Goal: Task Accomplishment & Management: Complete application form

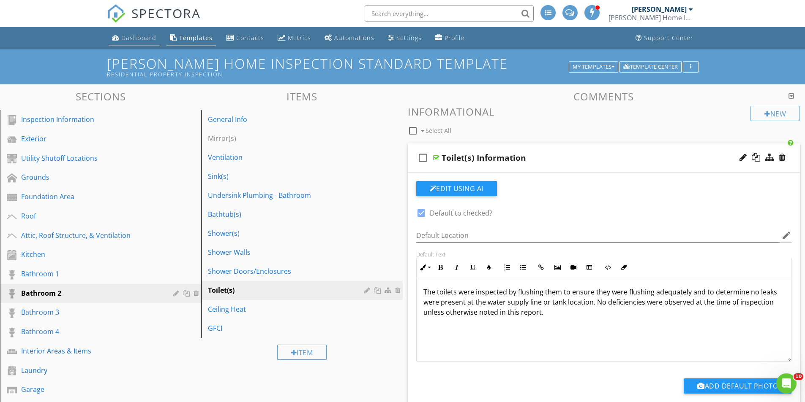
click at [132, 37] on div "Dashboard" at bounding box center [138, 38] width 35 height 8
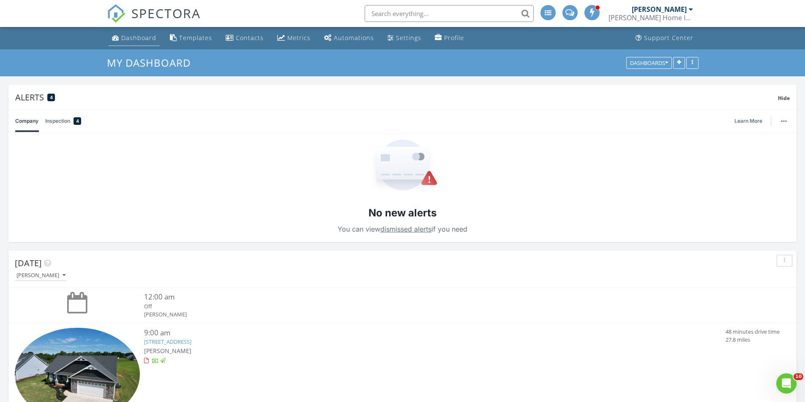
click at [133, 38] on div "Dashboard" at bounding box center [138, 38] width 35 height 8
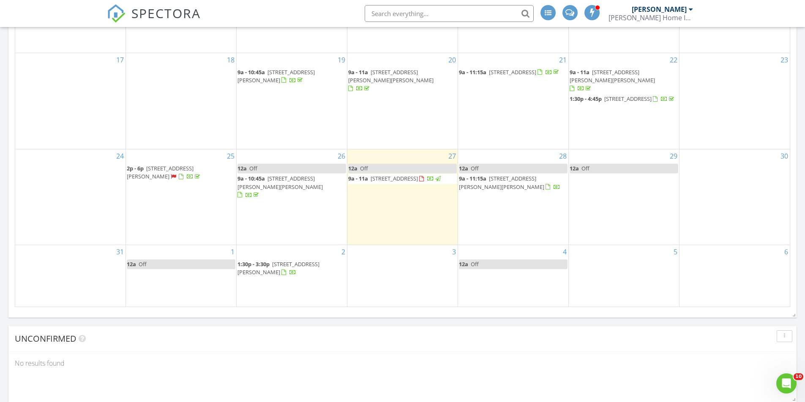
scroll to position [1098, 0]
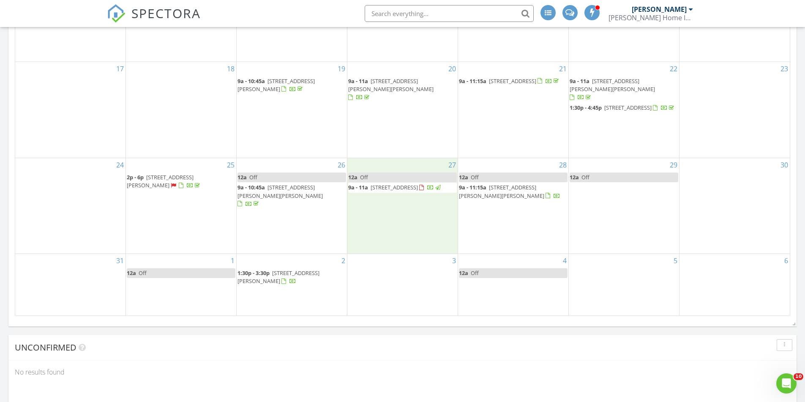
click at [372, 218] on div "27 12a Off 9a - 11a 221 Little Man Dr, Boiling Springs 29316" at bounding box center [402, 205] width 110 height 95
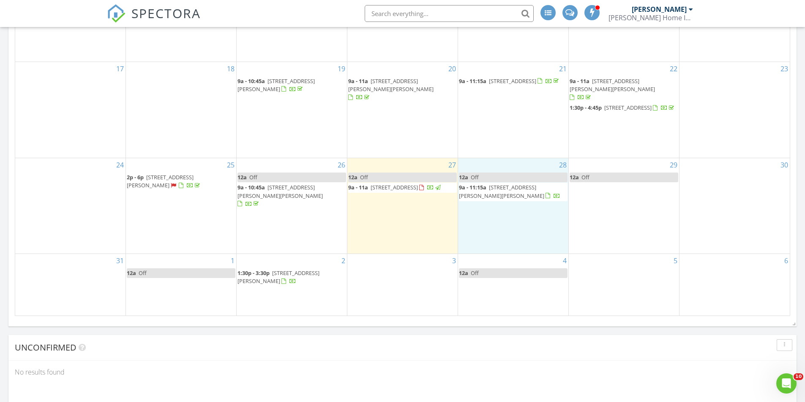
click at [501, 228] on div "28 12a Off 9a - 11:15a 4 Courtney St, Pelzer 29669" at bounding box center [513, 205] width 110 height 95
click at [514, 188] on link "Inspection" at bounding box center [513, 193] width 44 height 14
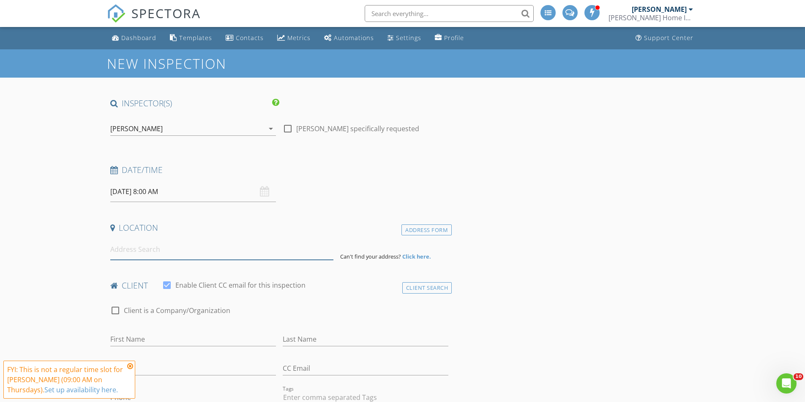
click at [162, 257] on input at bounding box center [221, 249] width 223 height 21
click at [183, 340] on input "First Name" at bounding box center [193, 340] width 166 height 14
type input "Chandan"
type input "[PERSON_NAME]"
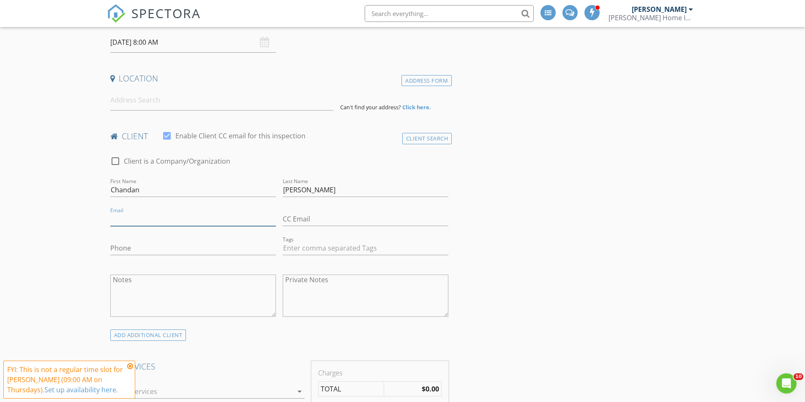
scroll to position [169, 0]
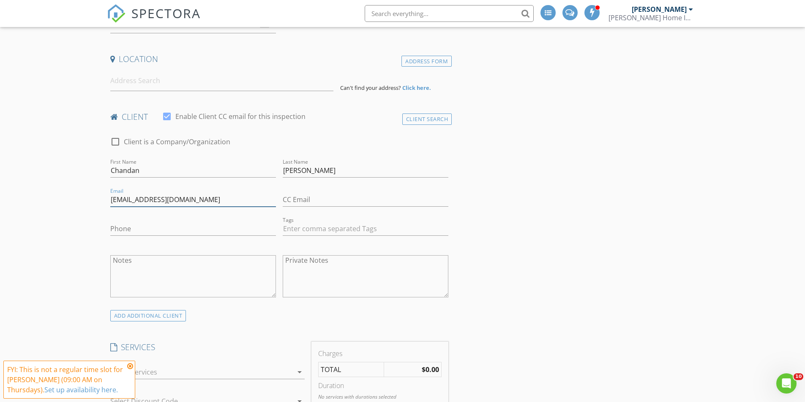
type input "[EMAIL_ADDRESS][DOMAIN_NAME]"
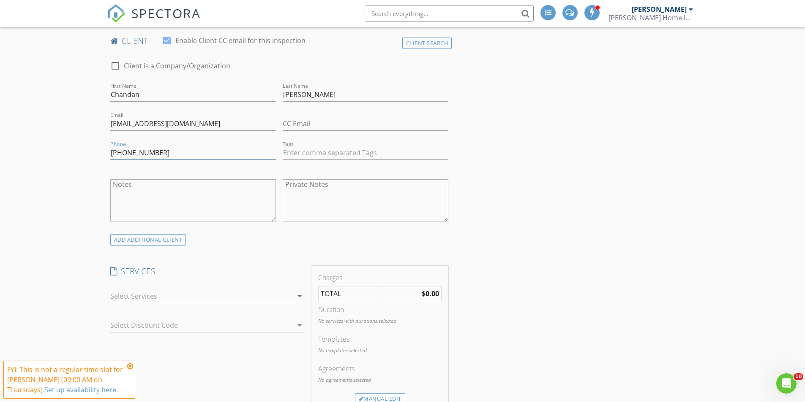
scroll to position [253, 0]
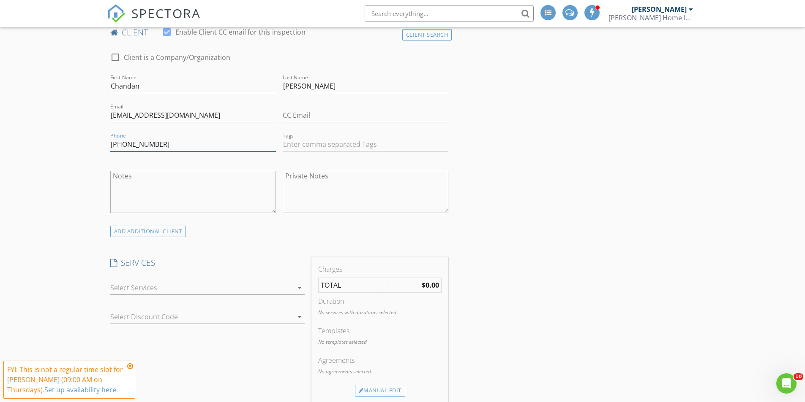
type input "[PHONE_NUMBER]"
click at [255, 294] on div at bounding box center [201, 288] width 182 height 14
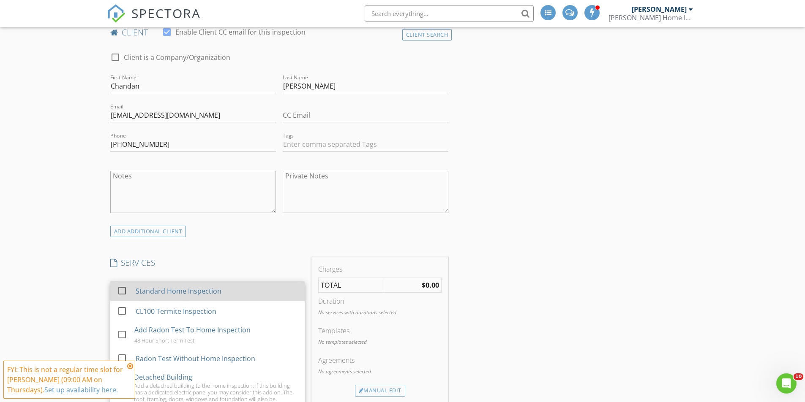
click at [212, 295] on div "Standard Home Inspection" at bounding box center [178, 291] width 86 height 10
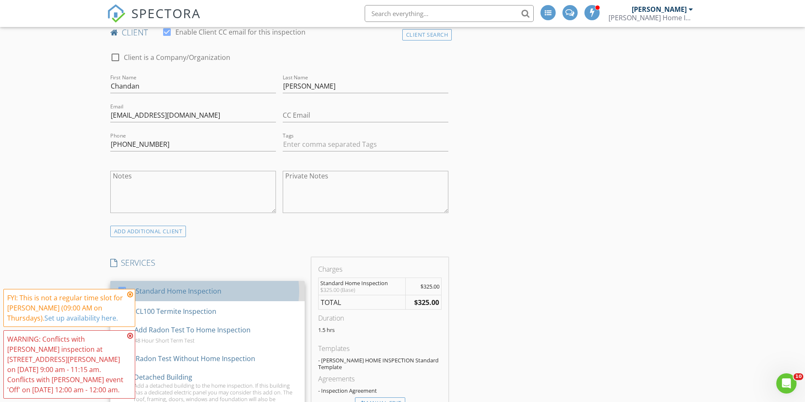
click at [212, 295] on div "Standard Home Inspection" at bounding box center [178, 291] width 86 height 10
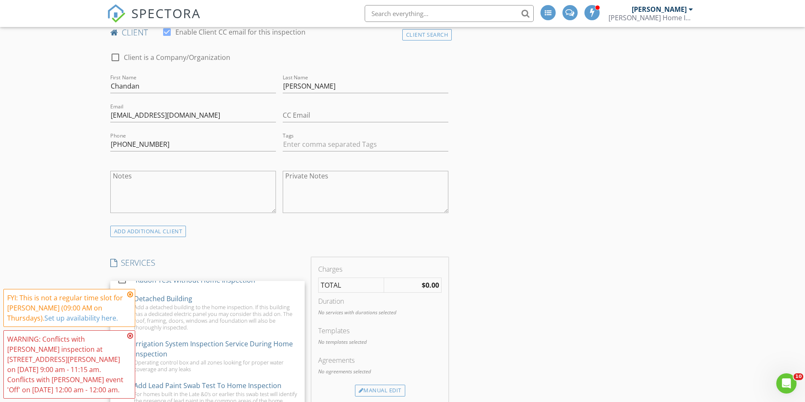
scroll to position [169, 0]
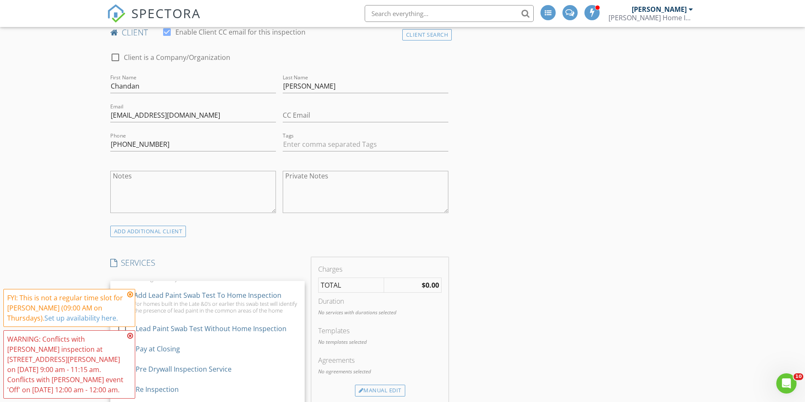
click at [131, 340] on icon at bounding box center [130, 336] width 6 height 7
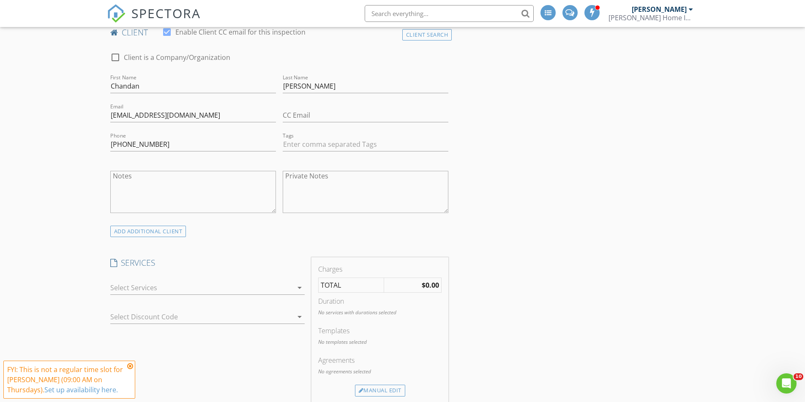
click at [128, 365] on icon at bounding box center [130, 366] width 6 height 7
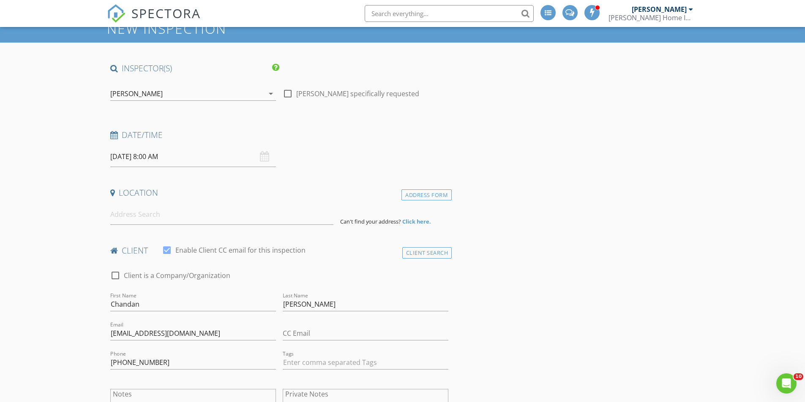
scroll to position [0, 0]
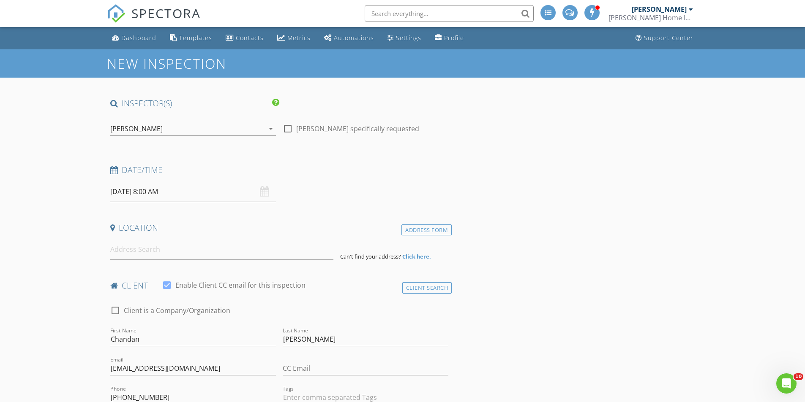
click at [182, 197] on input "[DATE] 8:00 AM" at bounding box center [193, 192] width 166 height 21
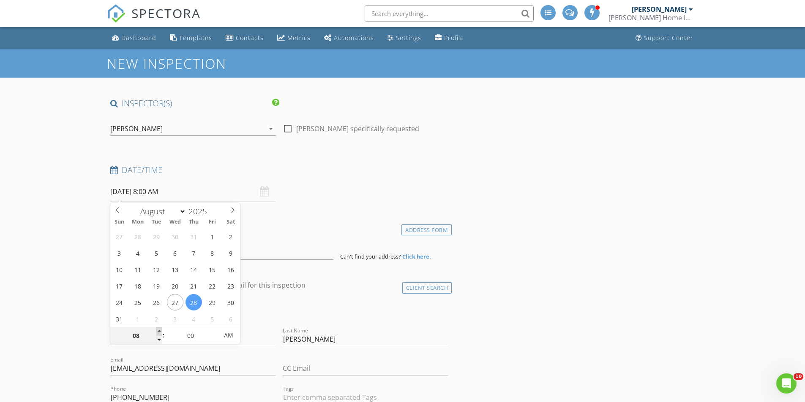
type input "09"
type input "[DATE] 9:00 AM"
click at [158, 334] on span at bounding box center [159, 332] width 6 height 8
type input "10"
type input "[DATE] 10:00 AM"
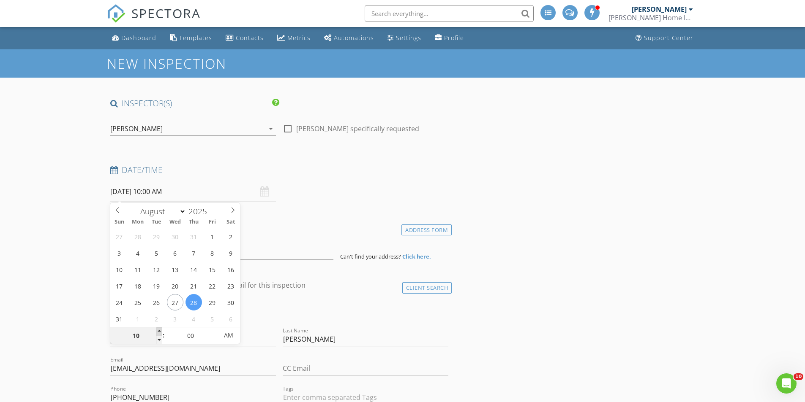
click at [158, 334] on span at bounding box center [159, 332] width 6 height 8
type input "11"
type input "[DATE] 11:00 AM"
click at [158, 334] on span at bounding box center [159, 332] width 6 height 8
type input "12"
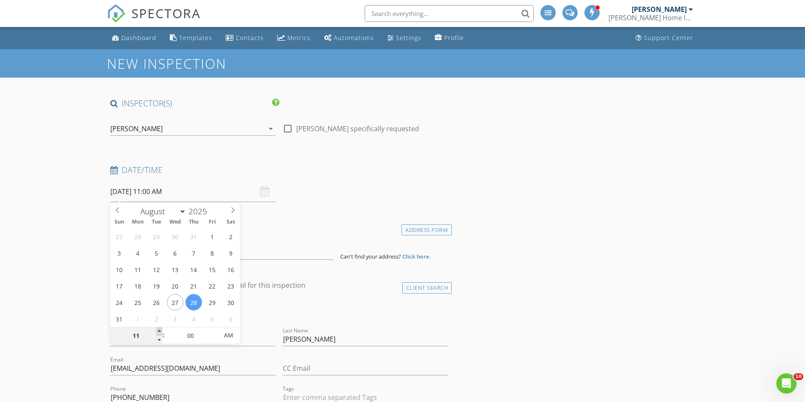
type input "[DATE] 12:00 PM"
click at [158, 334] on span at bounding box center [159, 332] width 6 height 8
type input "01"
type input "[DATE] 1:00 PM"
click at [158, 334] on span at bounding box center [159, 332] width 6 height 8
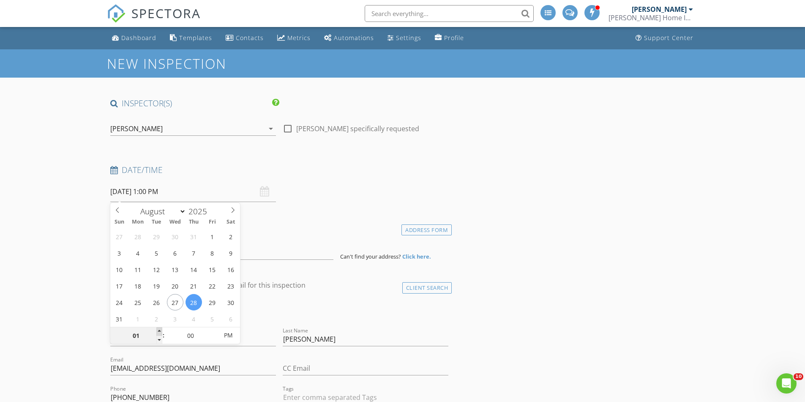
type input "02"
type input "[DATE] 2:00 PM"
click at [158, 334] on span at bounding box center [159, 332] width 6 height 8
type input "01"
type input "[DATE] 1:00 PM"
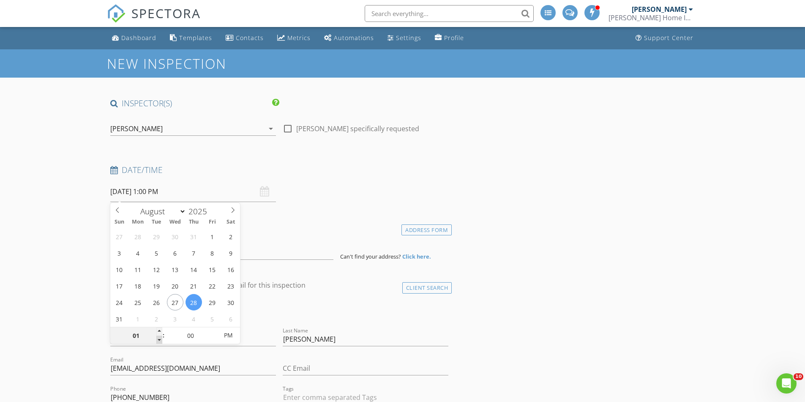
click at [159, 340] on span at bounding box center [159, 340] width 6 height 8
type input "05"
type input "[DATE] 1:05 PM"
click at [212, 330] on span at bounding box center [214, 332] width 6 height 8
type input "10"
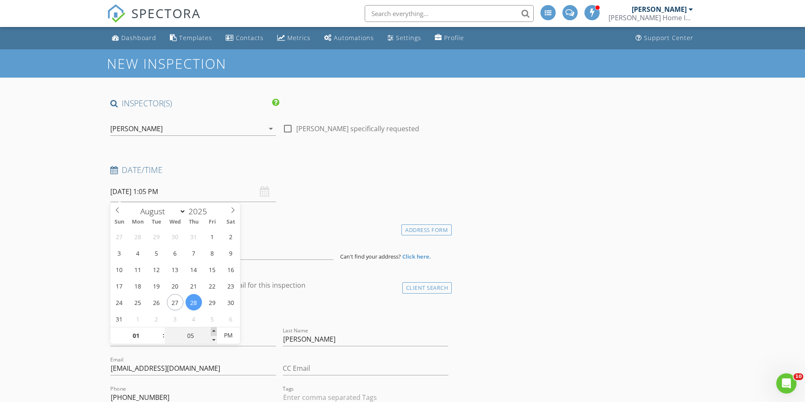
type input "[DATE] 1:10 PM"
click at [212, 330] on span at bounding box center [214, 332] width 6 height 8
type input "15"
type input "[DATE] 1:15 PM"
click at [212, 330] on span at bounding box center [214, 332] width 6 height 8
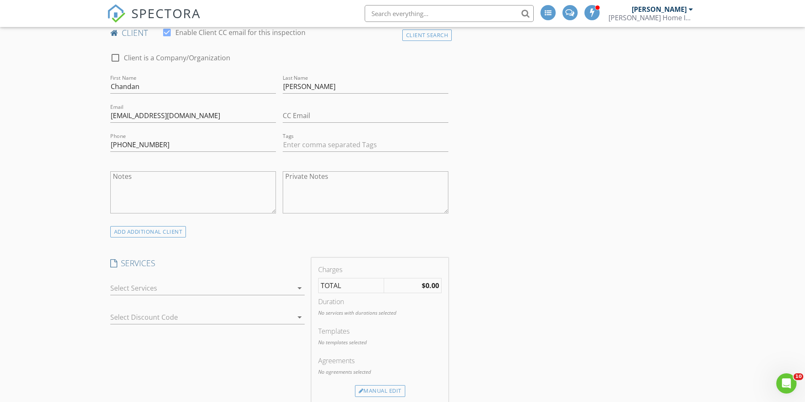
scroll to position [338, 0]
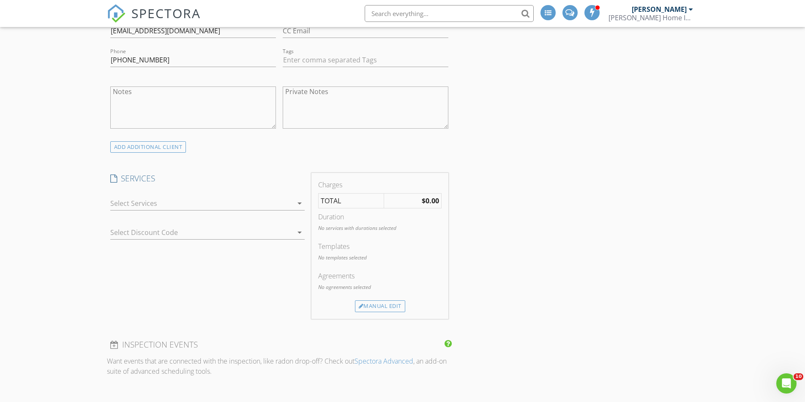
click at [207, 207] on div at bounding box center [201, 204] width 182 height 14
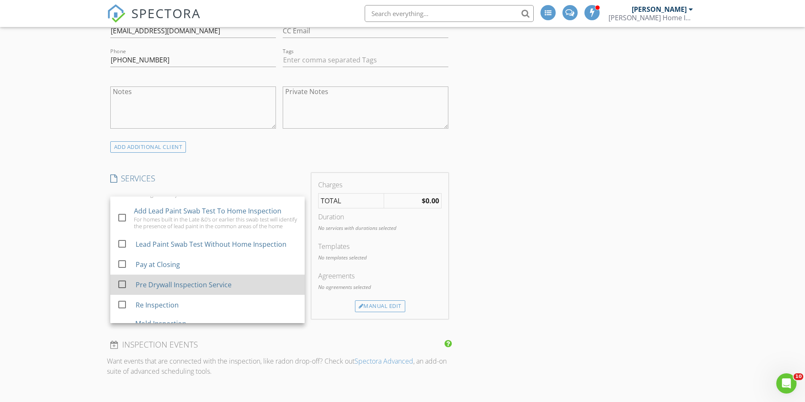
click at [180, 290] on div "Pre Drywall Inspection Service" at bounding box center [183, 285] width 96 height 10
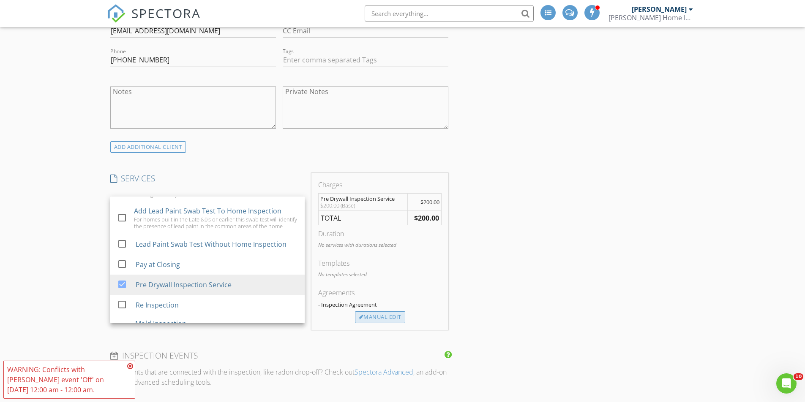
click at [380, 320] on div "Manual Edit" at bounding box center [380, 318] width 50 height 12
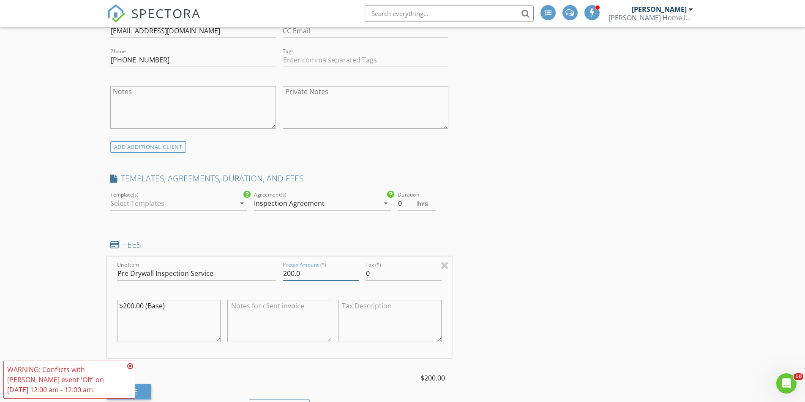
drag, startPoint x: 288, startPoint y: 273, endPoint x: 275, endPoint y: 276, distance: 13.0
click at [275, 276] on div "Line Item Pre Drywall Inspection Service Pretax Amount ($) 200.0 Tax ($) 0 $200…" at bounding box center [279, 308] width 345 height 102
type input "300.0"
click at [126, 306] on textarea "$200.00 (Base)" at bounding box center [169, 321] width 104 height 42
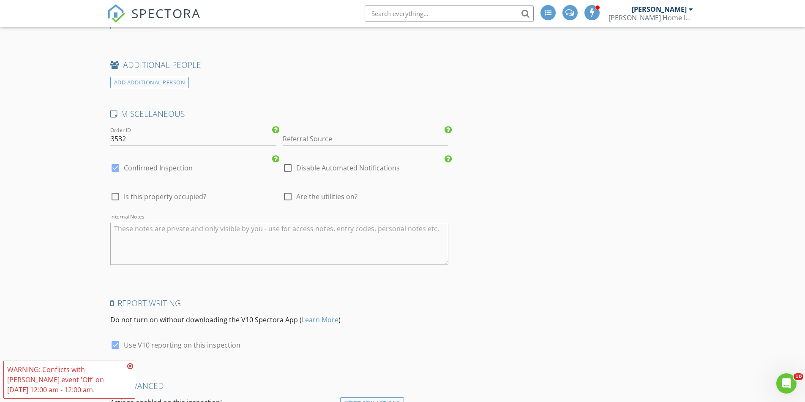
scroll to position [1098, 0]
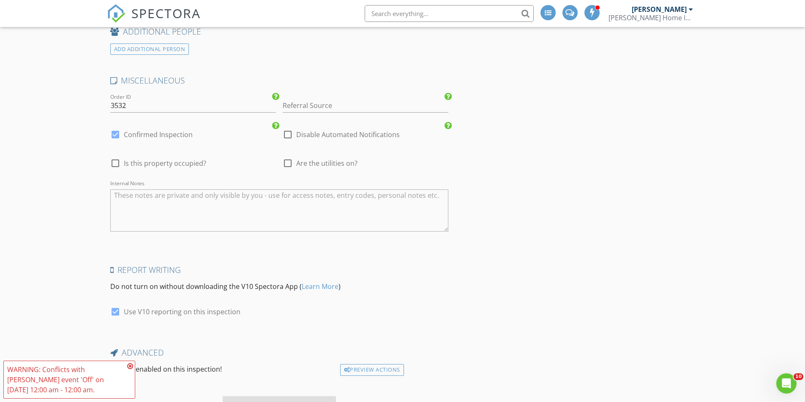
type textarea "$300.00 (Base)"
click at [129, 367] on icon at bounding box center [130, 366] width 6 height 7
click at [288, 138] on div at bounding box center [287, 135] width 14 height 14
checkbox input "true"
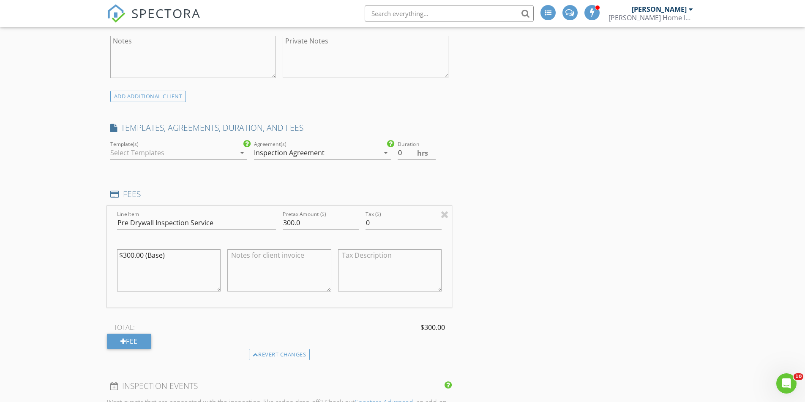
scroll to position [255, 0]
